Goal: Use online tool/utility: Utilize a website feature to perform a specific function

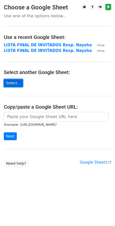
click at [13, 84] on link "Select..." at bounding box center [13, 83] width 19 height 8
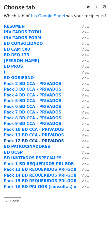
click at [24, 141] on strong "Pack 12 BD CCA - PRIVADOS" at bounding box center [34, 141] width 60 height 5
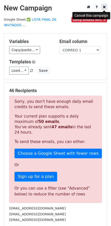
click at [104, 7] on icon at bounding box center [104, 7] width 3 height 4
